Goal: Transaction & Acquisition: Purchase product/service

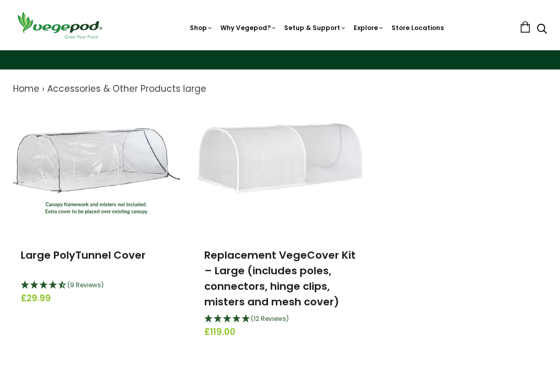
click at [133, 169] on img at bounding box center [96, 172] width 167 height 86
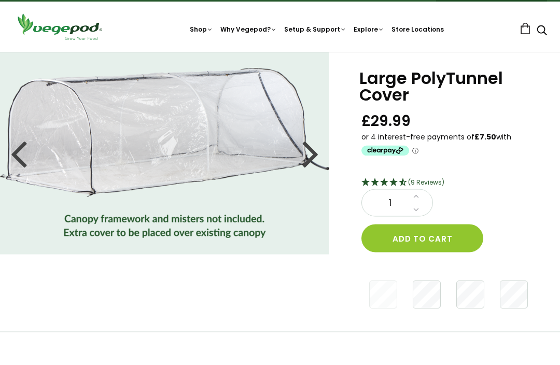
scroll to position [31, 0]
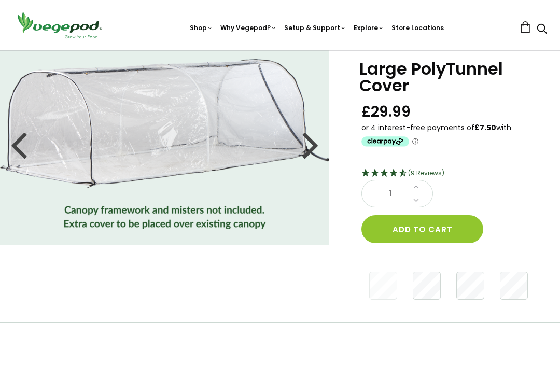
click at [429, 232] on button "Add to cart" at bounding box center [423, 229] width 122 height 28
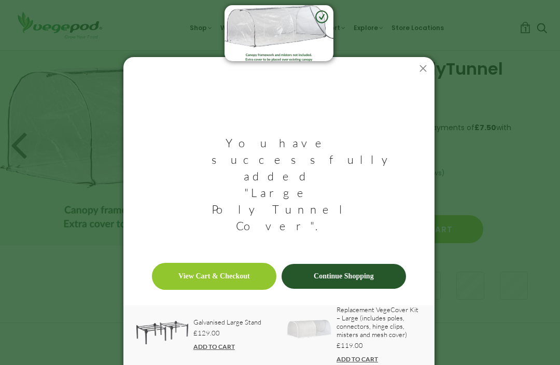
click at [418, 77] on icon at bounding box center [423, 68] width 17 height 17
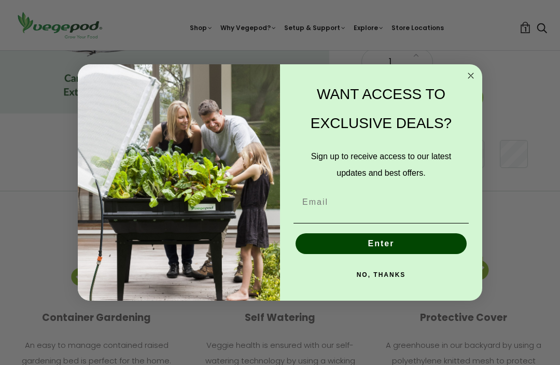
scroll to position [270, 0]
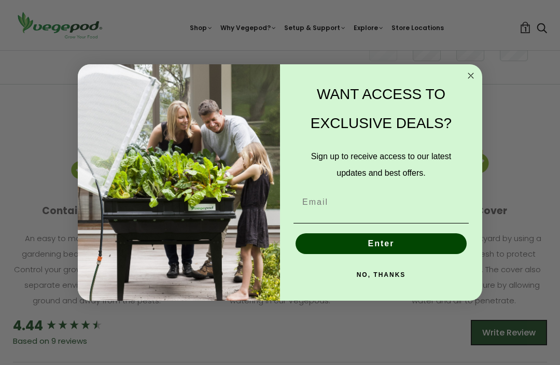
click at [470, 81] on circle "Close dialog" at bounding box center [471, 76] width 12 height 12
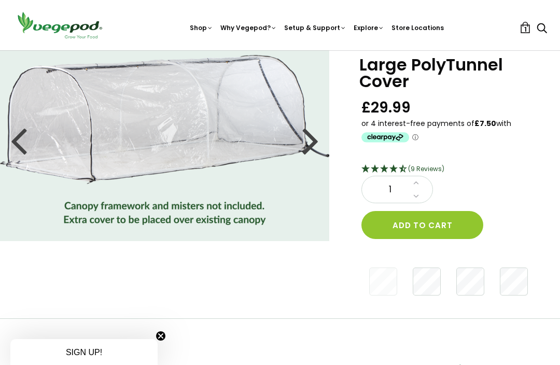
scroll to position [0, 0]
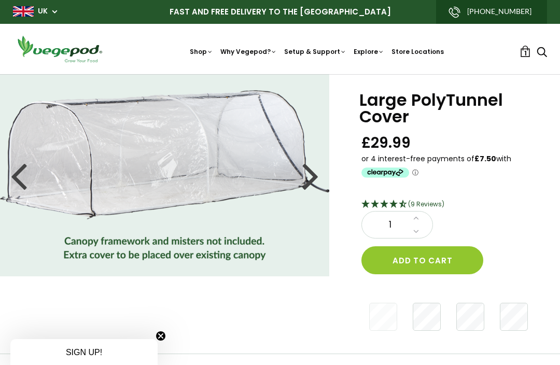
click at [440, 256] on button "Add to cart" at bounding box center [423, 260] width 122 height 28
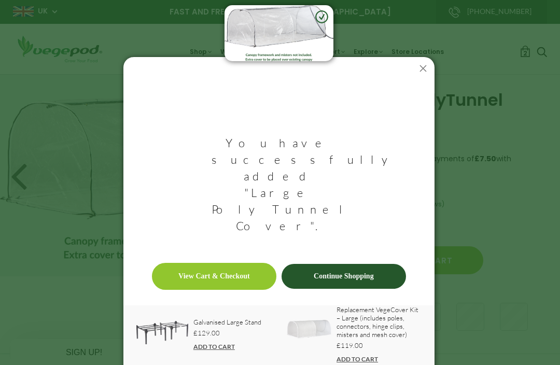
click at [422, 77] on icon at bounding box center [423, 68] width 17 height 17
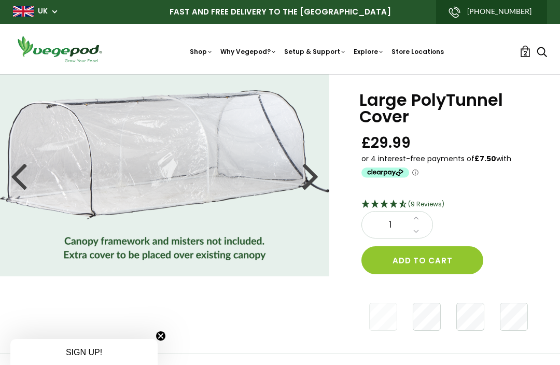
click at [521, 59] on ul "2 2" at bounding box center [534, 53] width 28 height 14
click at [521, 52] on link "2" at bounding box center [525, 51] width 11 height 11
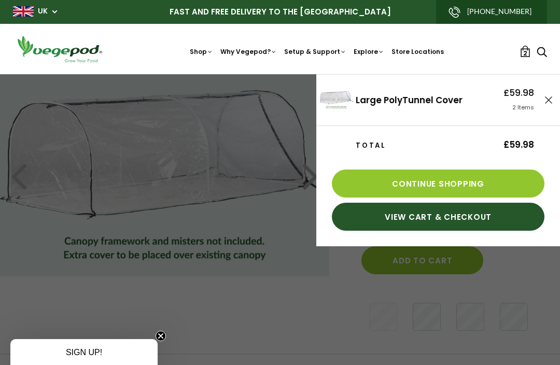
click at [485, 216] on link "View Cart & Checkout" at bounding box center [438, 217] width 213 height 28
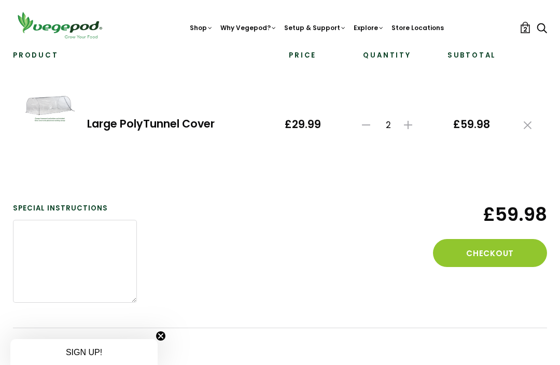
scroll to position [142, 0]
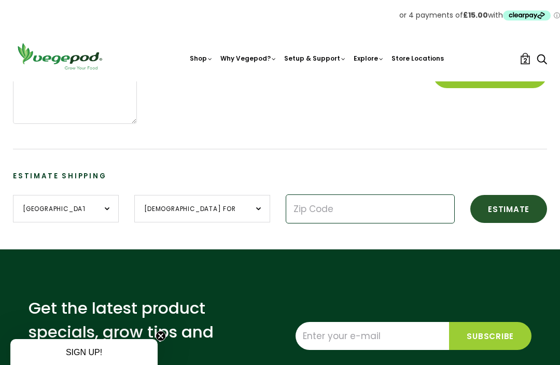
click at [339, 208] on input "Zip Code" at bounding box center [370, 209] width 169 height 29
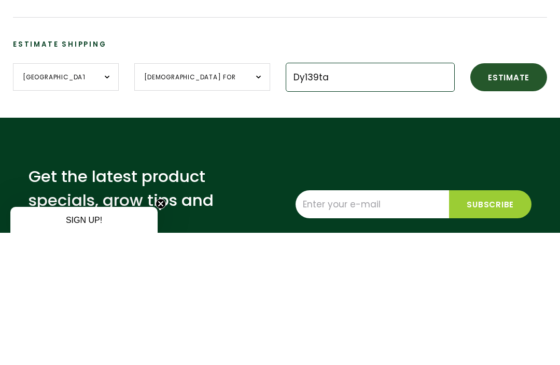
type input "Dy139ta"
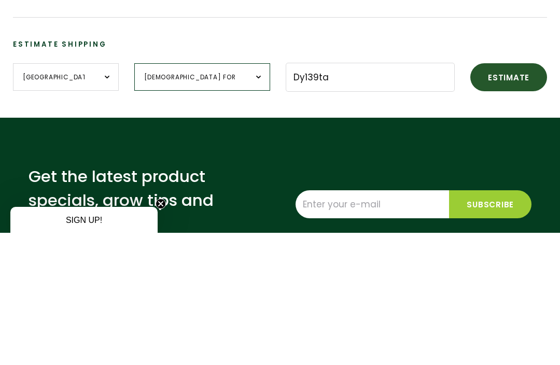
click at [209, 196] on select "British Forces England Northern Ireland Scotland Wales" at bounding box center [202, 210] width 136 height 28
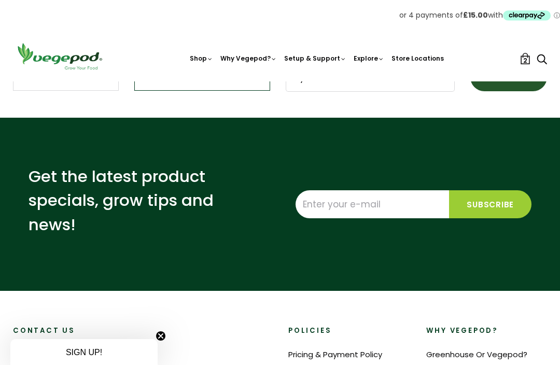
select select "England"
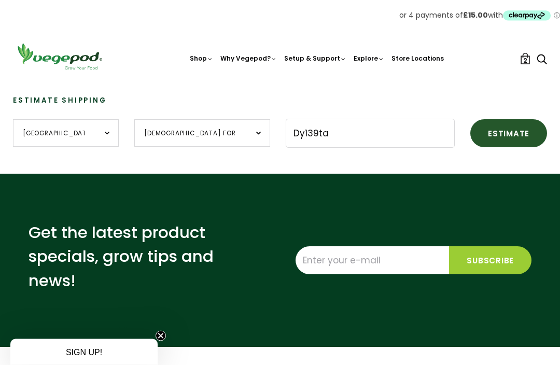
click at [488, 139] on button "Estimate" at bounding box center [509, 134] width 77 height 28
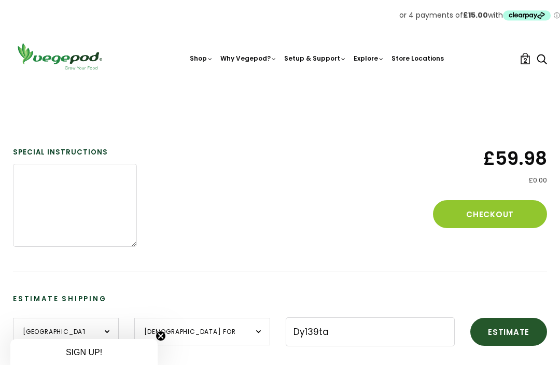
scroll to position [186, 0]
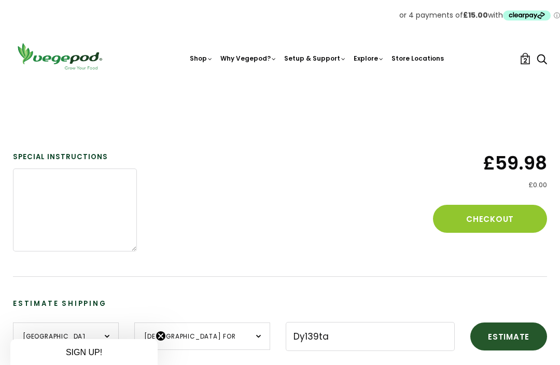
click at [514, 205] on button "Checkout" at bounding box center [490, 219] width 114 height 28
